Goal: Information Seeking & Learning: Learn about a topic

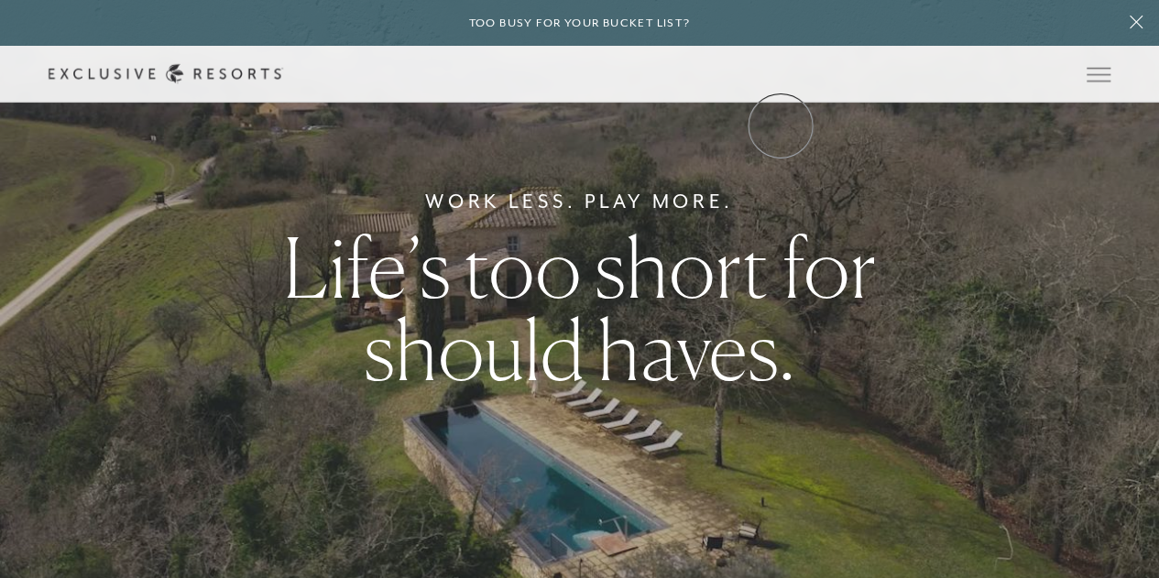
click at [0, 0] on link "Community" at bounding box center [0, 0] width 0 height 0
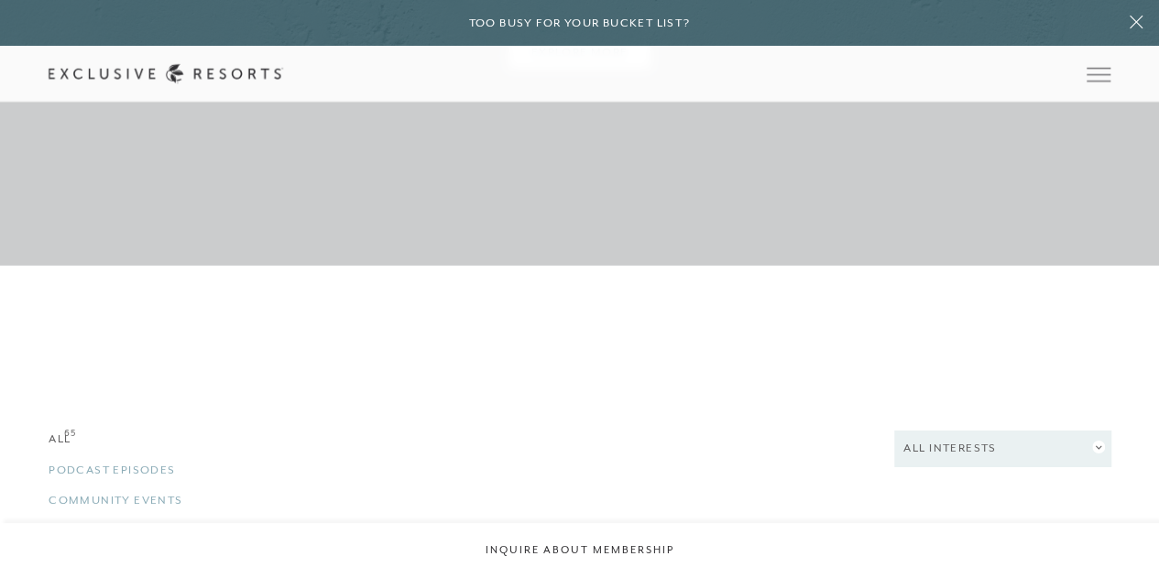
scroll to position [2933, 0]
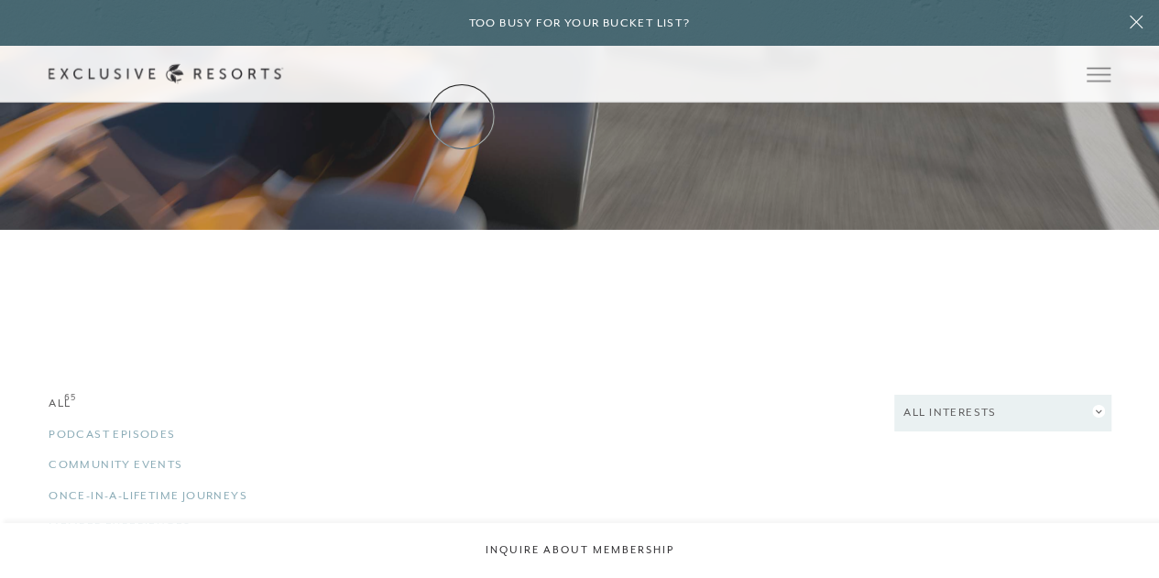
click at [0, 0] on link "Residence Collection" at bounding box center [0, 0] width 0 height 0
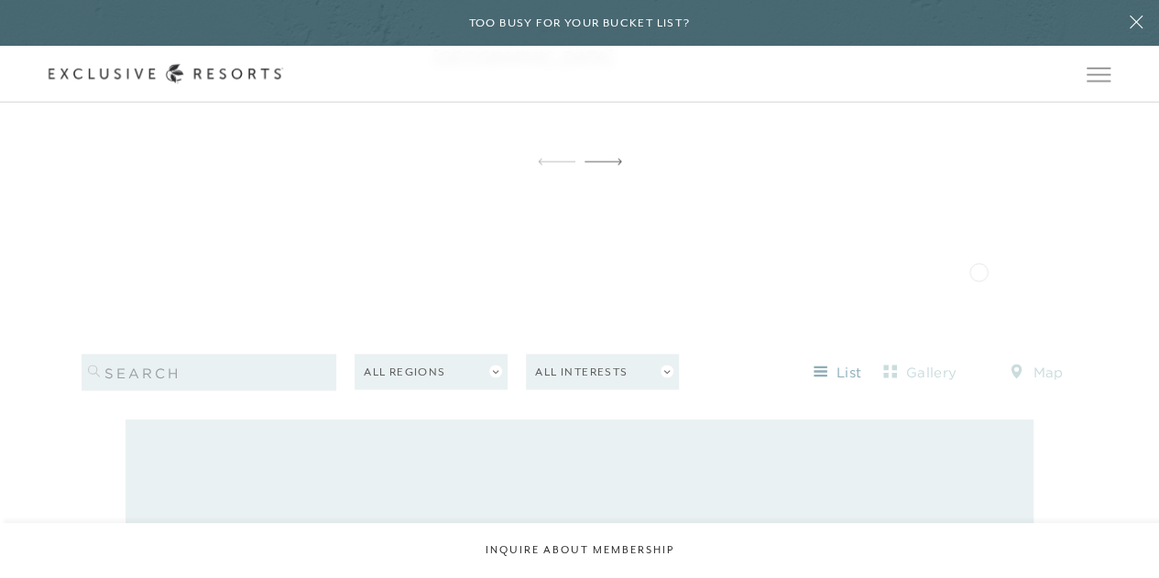
scroll to position [1650, 0]
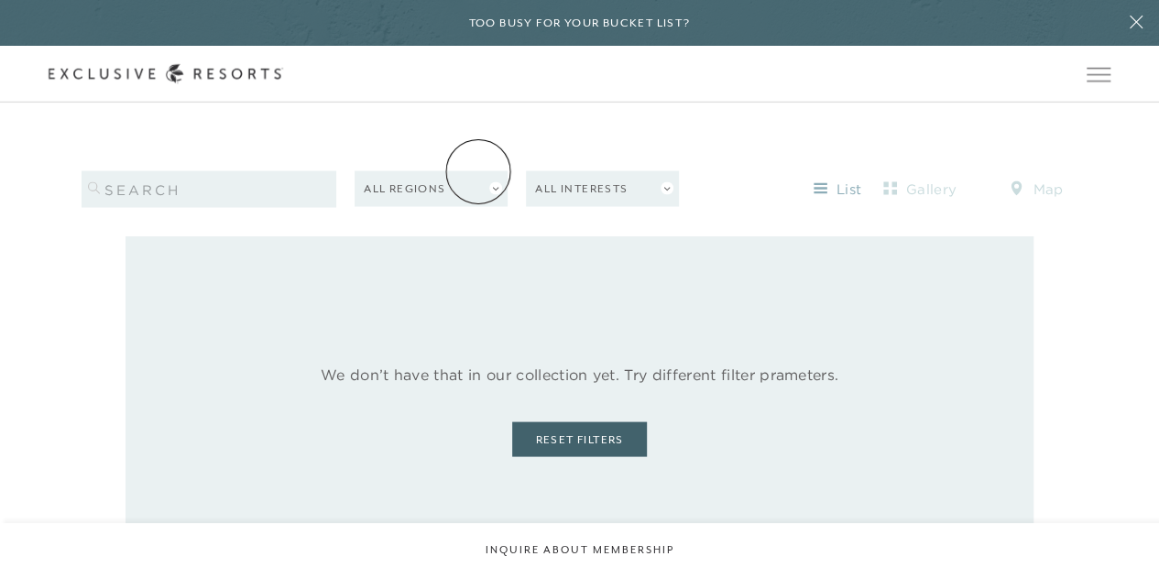
click at [478, 171] on button "All Regions" at bounding box center [431, 188] width 153 height 36
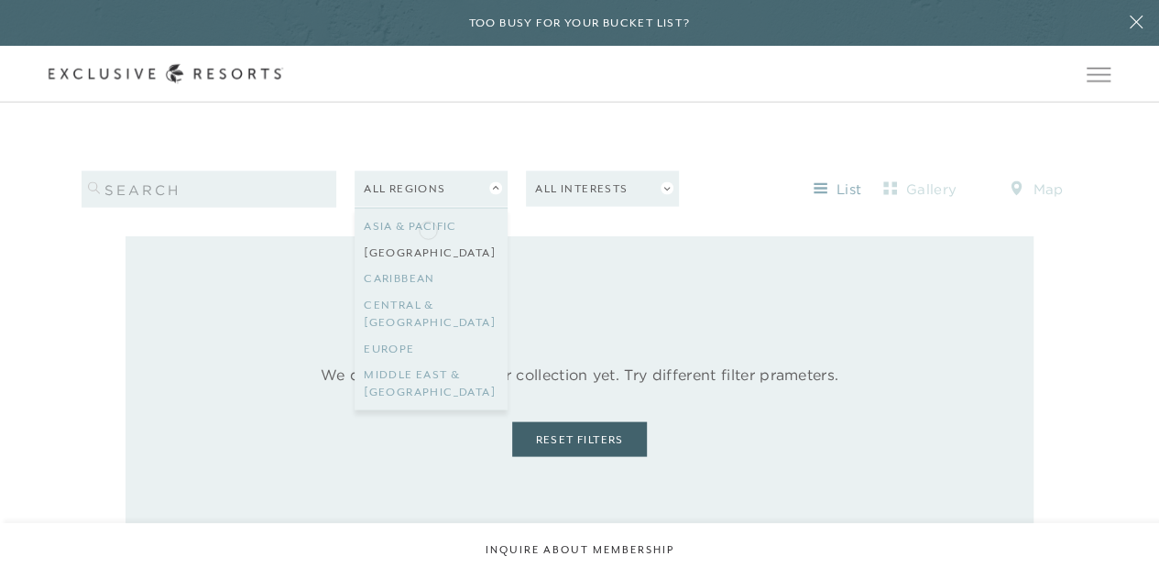
click at [428, 239] on link "[GEOGRAPHIC_DATA]" at bounding box center [431, 252] width 135 height 27
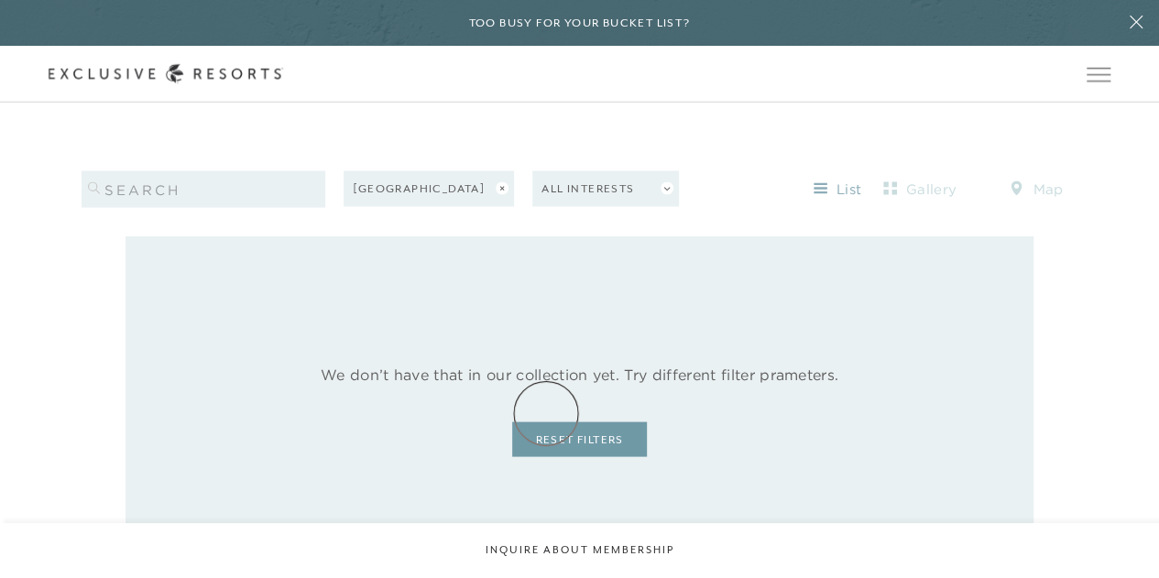
click at [546, 422] on link "Reset Filters" at bounding box center [579, 439] width 134 height 35
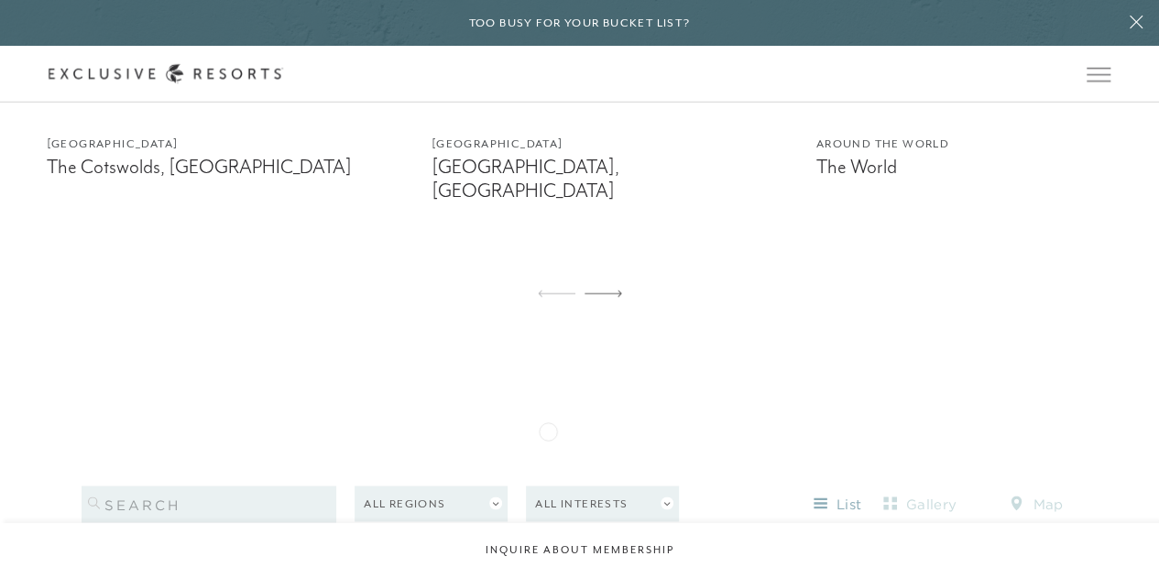
scroll to position [1375, 0]
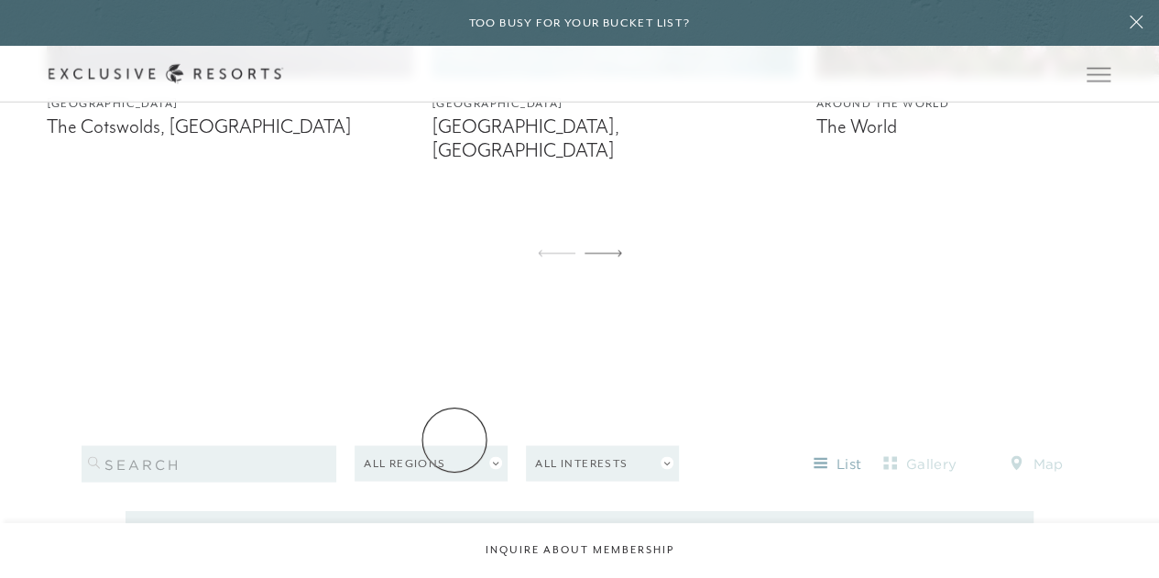
click at [455, 445] on button "All Regions" at bounding box center [431, 463] width 153 height 36
click at [433, 514] on link "[GEOGRAPHIC_DATA]" at bounding box center [431, 527] width 135 height 27
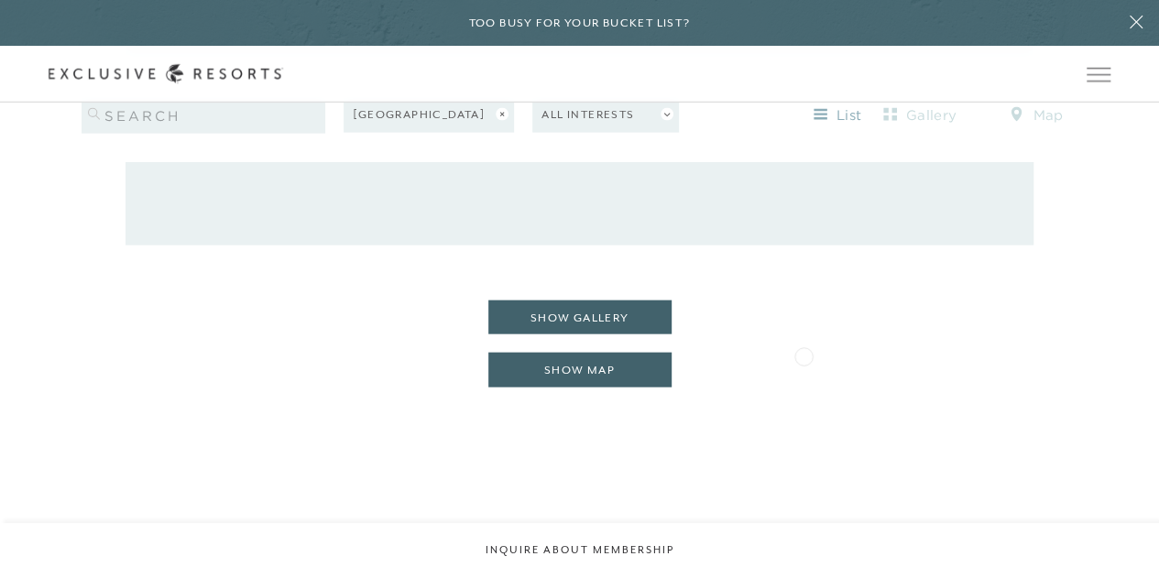
scroll to position [2016, 0]
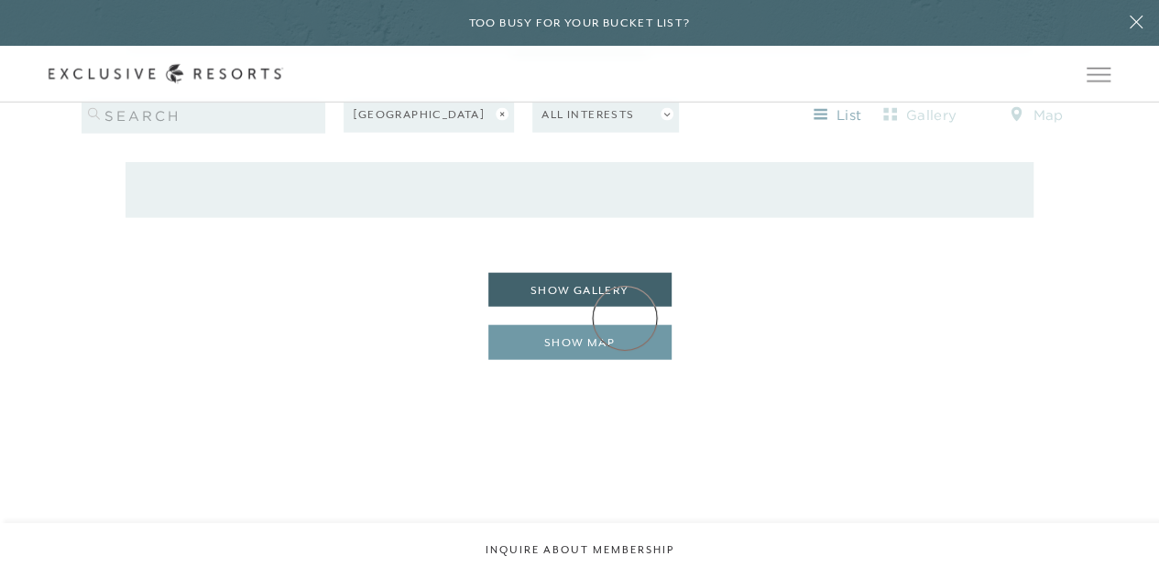
click at [625, 325] on button "show map" at bounding box center [579, 342] width 183 height 35
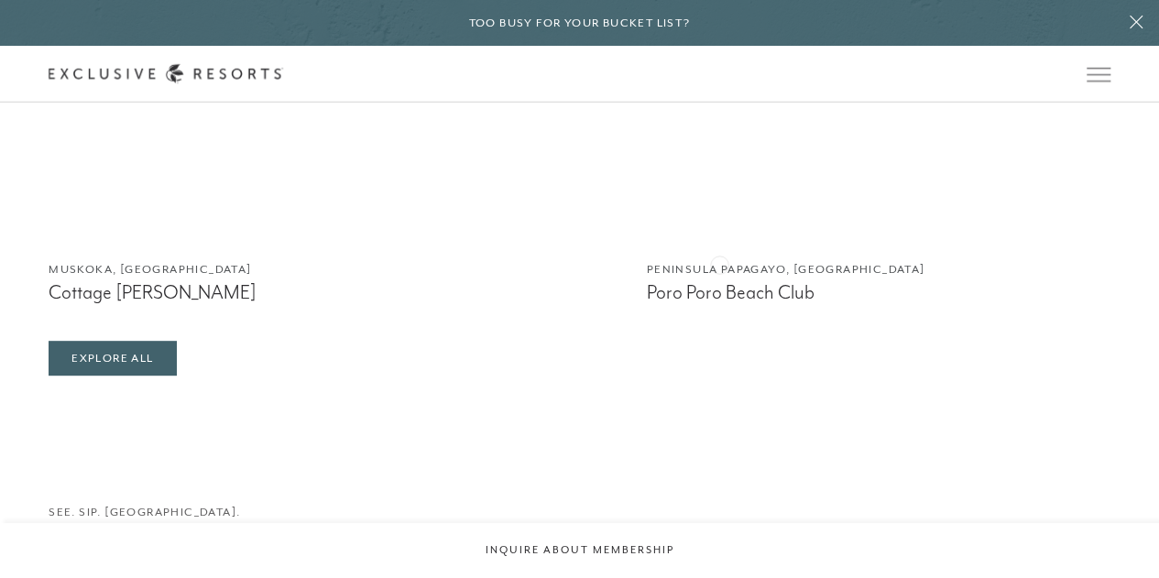
scroll to position [3666, 0]
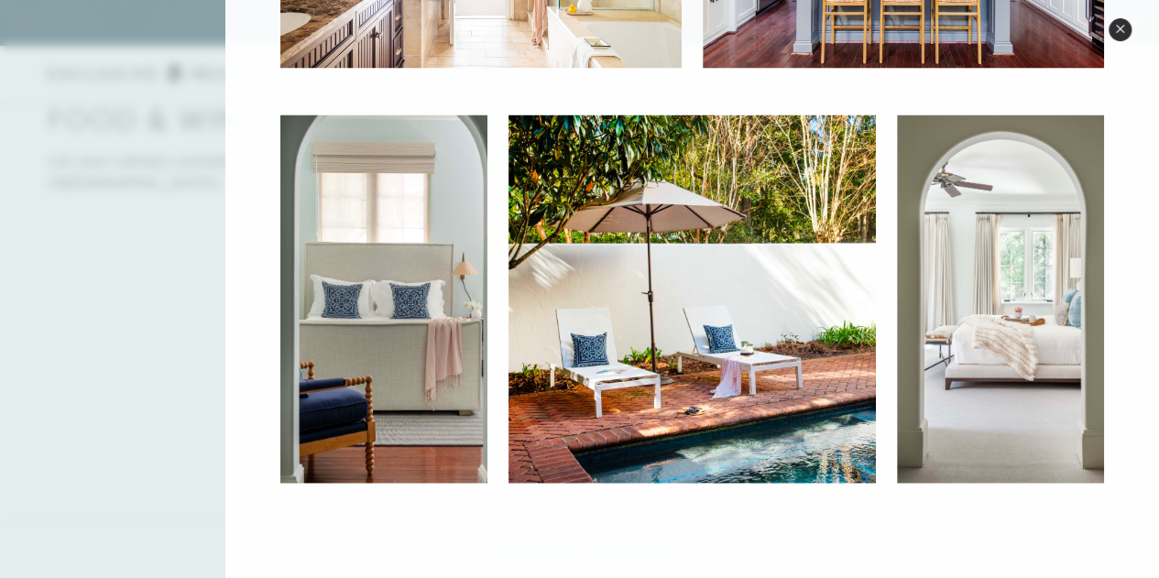
scroll to position [4216, 0]
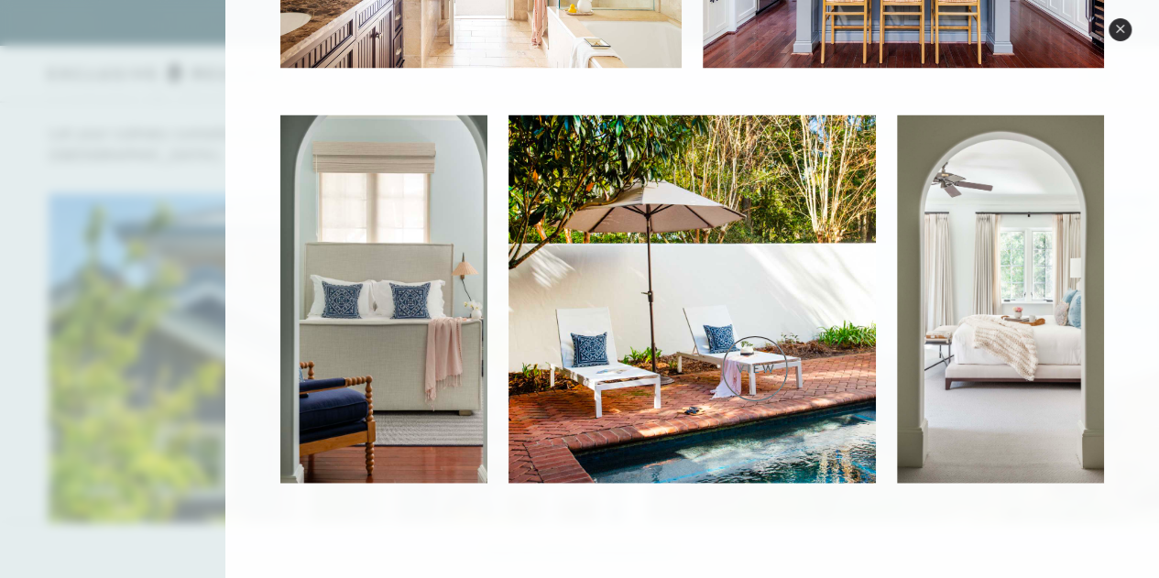
click at [755, 368] on img at bounding box center [693, 299] width 368 height 368
click at [758, 351] on img at bounding box center [693, 299] width 368 height 368
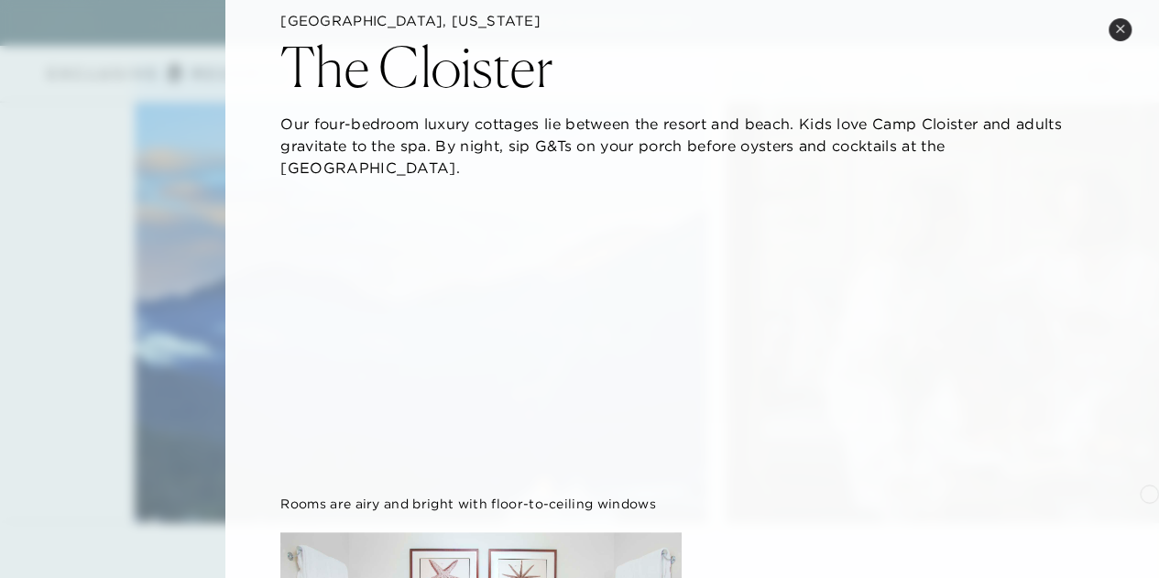
scroll to position [0, 0]
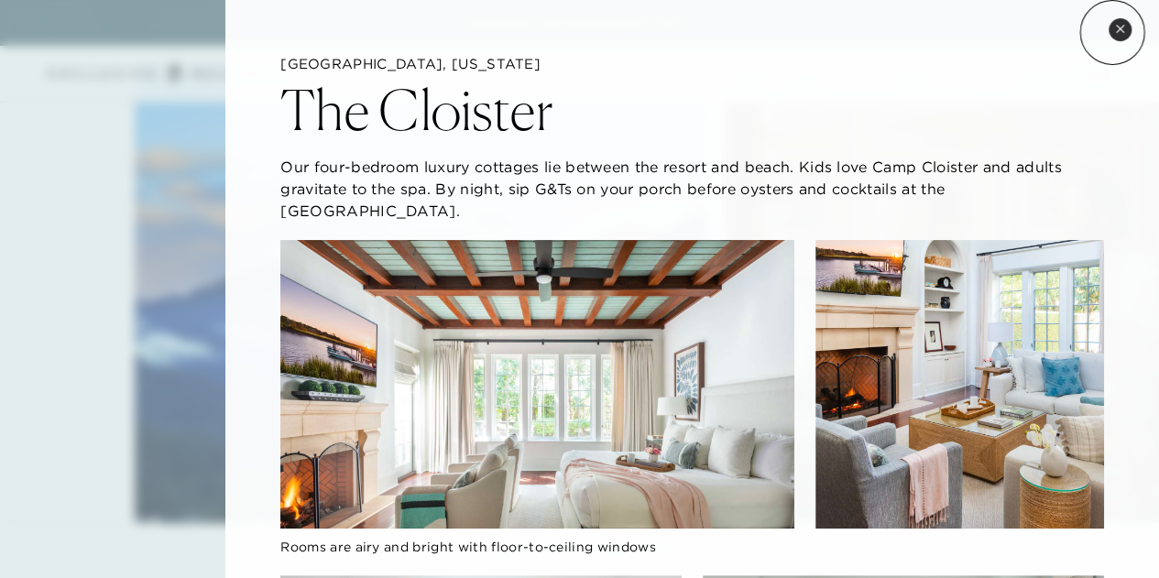
click at [1113, 32] on button "Close quickview" at bounding box center [1120, 29] width 23 height 23
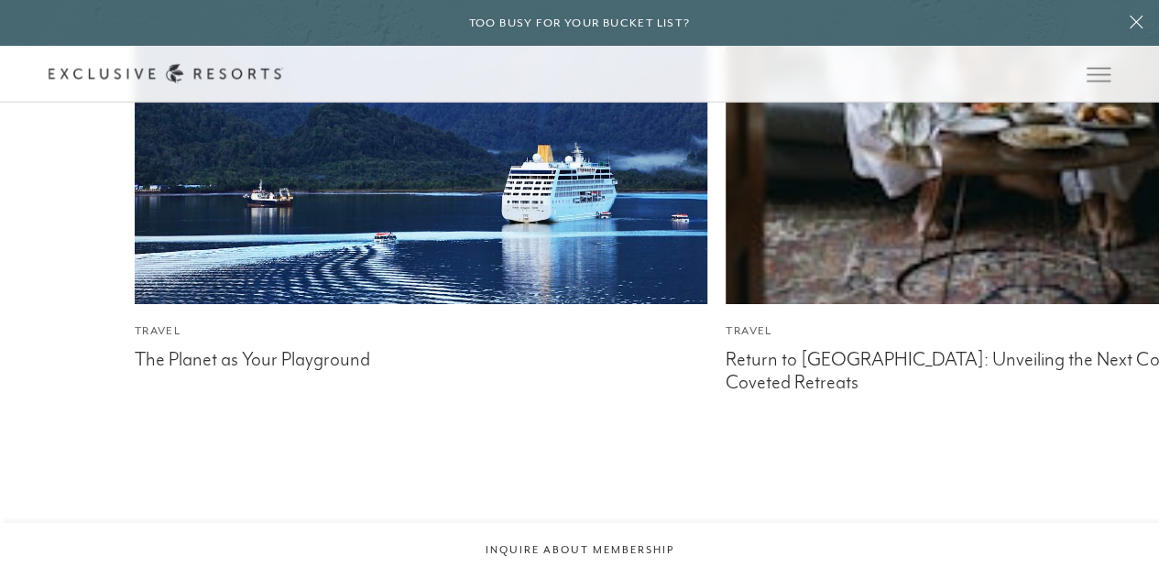
scroll to position [10042, 0]
